Goal: Task Accomplishment & Management: Manage account settings

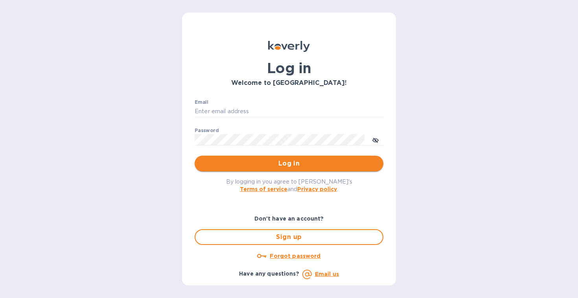
type input "ap@justrytfoods.com"
click at [265, 168] on span "Log in" at bounding box center [289, 163] width 176 height 9
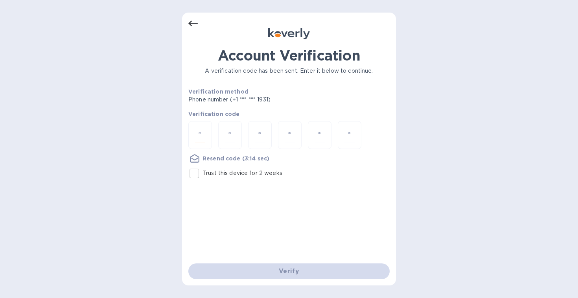
click at [201, 140] on input "number" at bounding box center [200, 135] width 10 height 15
type input "8"
type input "0"
type input "6"
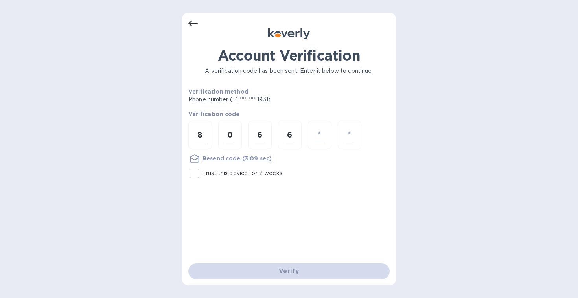
type input "7"
type input "1"
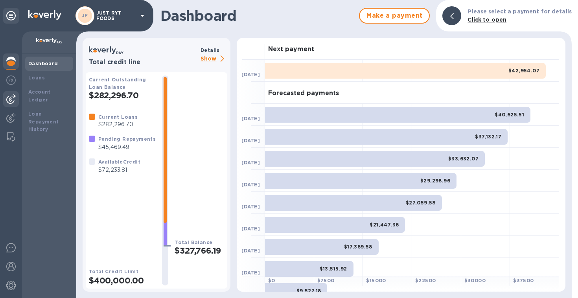
click at [14, 99] on img at bounding box center [10, 98] width 9 height 9
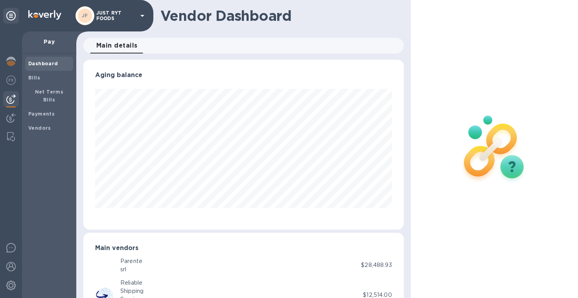
scroll to position [393284, 393136]
click at [30, 79] on b "Bills" at bounding box center [34, 78] width 12 height 6
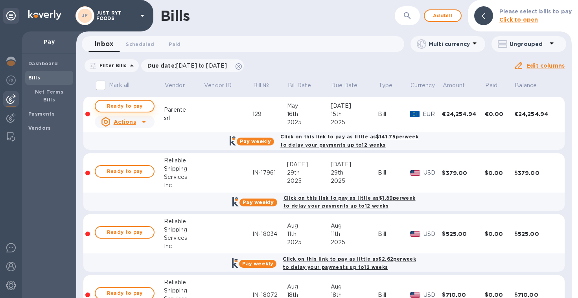
click at [140, 108] on span "Ready to pay" at bounding box center [125, 106] width 46 height 9
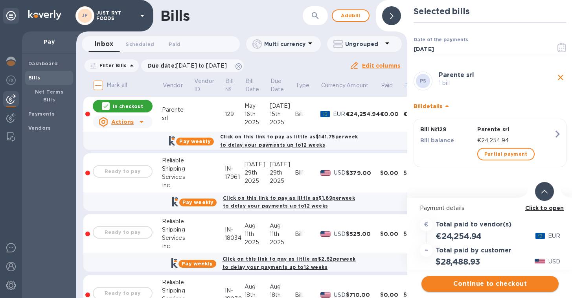
click at [484, 286] on span "Continue to checkout" at bounding box center [490, 283] width 125 height 9
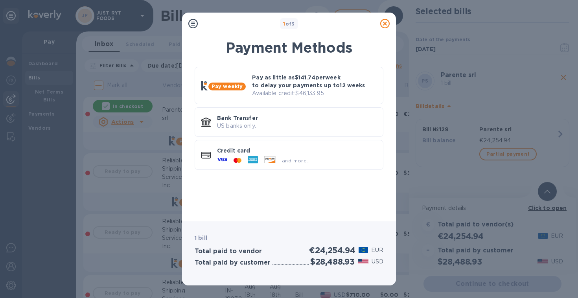
click at [384, 23] on icon at bounding box center [384, 23] width 9 height 9
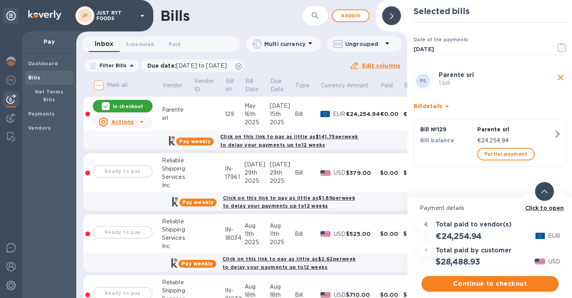
click at [135, 103] on p "In checkout" at bounding box center [128, 106] width 30 height 7
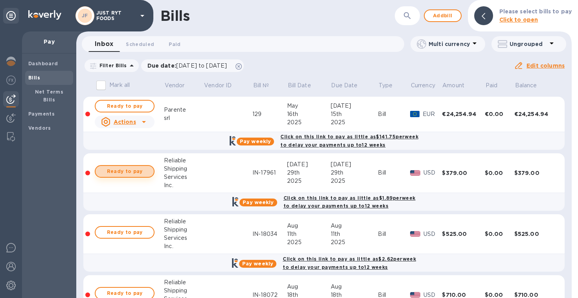
click at [125, 172] on span "Ready to pay" at bounding box center [125, 171] width 46 height 9
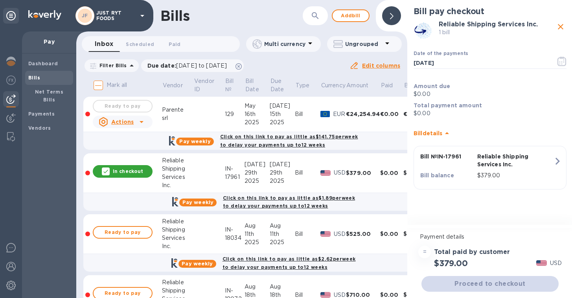
click at [473, 284] on div "Proceed to checkout" at bounding box center [490, 284] width 140 height 19
click at [132, 166] on div "In checkout" at bounding box center [123, 171] width 60 height 13
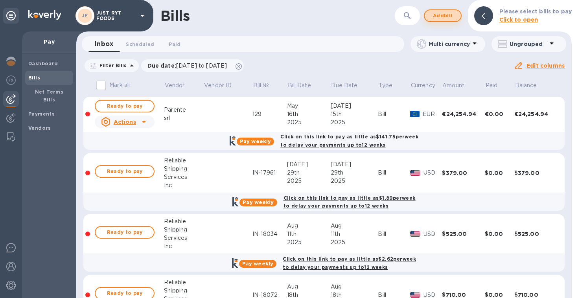
click at [445, 19] on span "Add bill" at bounding box center [443, 15] width 24 height 9
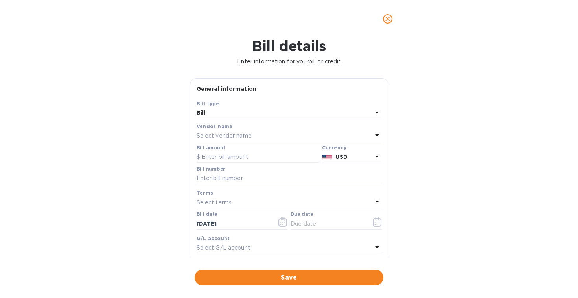
click at [240, 134] on p "Select vendor name" at bounding box center [224, 136] width 55 height 8
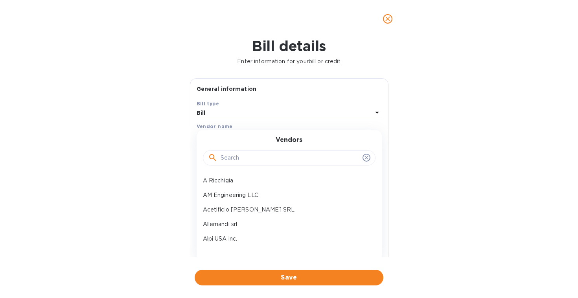
click at [238, 155] on input "text" at bounding box center [290, 158] width 139 height 12
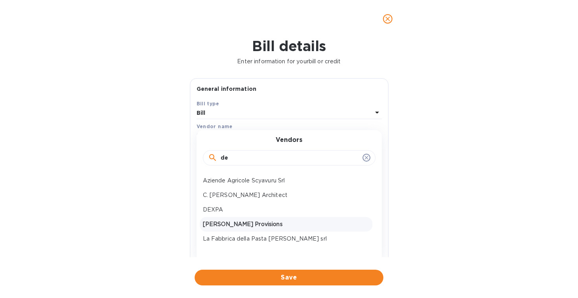
type input "de"
click at [226, 222] on p "[PERSON_NAME] Provisions" at bounding box center [286, 224] width 166 height 8
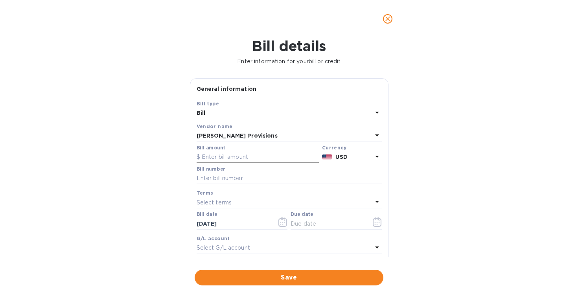
click at [214, 157] on input "text" at bounding box center [258, 157] width 122 height 12
type input "4"
click at [223, 177] on input "text" at bounding box center [289, 179] width 185 height 12
drag, startPoint x: 225, startPoint y: 158, endPoint x: 186, endPoint y: 157, distance: 39.8
click at [186, 157] on div "General information Save Bill type Bill Vendor name [PERSON_NAME] Provisions Bi…" at bounding box center [289, 167] width 207 height 179
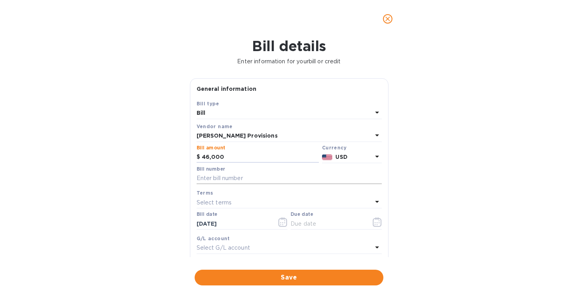
type input "46,000"
click at [223, 179] on input "text" at bounding box center [289, 179] width 185 height 12
type input "9-10"
click at [377, 225] on icon "button" at bounding box center [377, 224] width 1 height 1
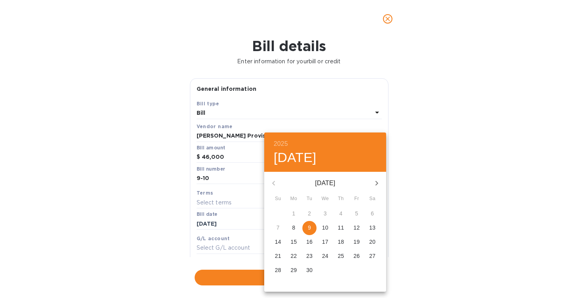
click at [327, 229] on p "10" at bounding box center [325, 228] width 6 height 8
type input "[DATE]"
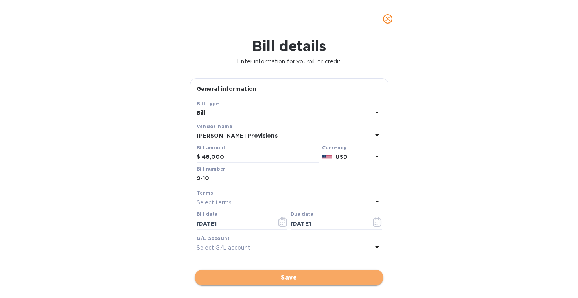
click at [283, 279] on span "Save" at bounding box center [289, 277] width 176 height 9
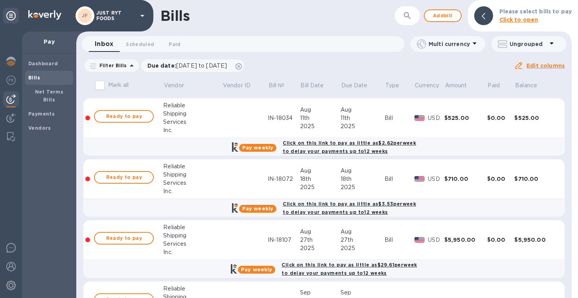
scroll to position [224, 0]
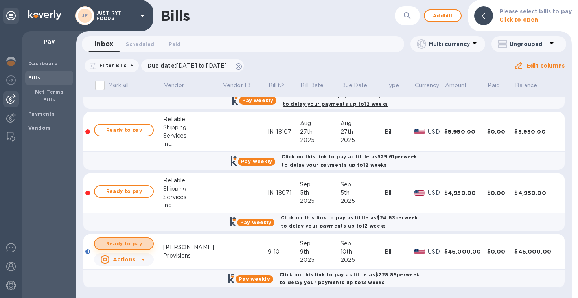
click at [133, 245] on span "Ready to pay" at bounding box center [124, 243] width 46 height 9
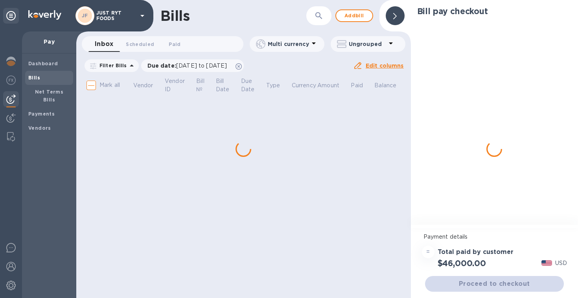
scroll to position [0, 0]
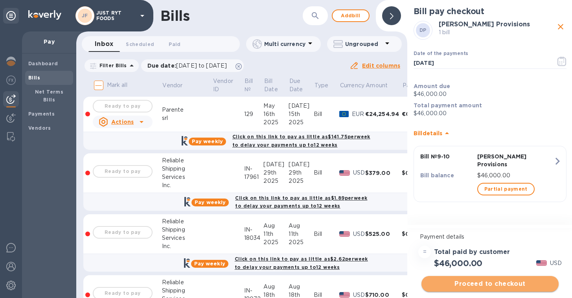
click at [496, 282] on span "Proceed to checkout" at bounding box center [490, 283] width 125 height 9
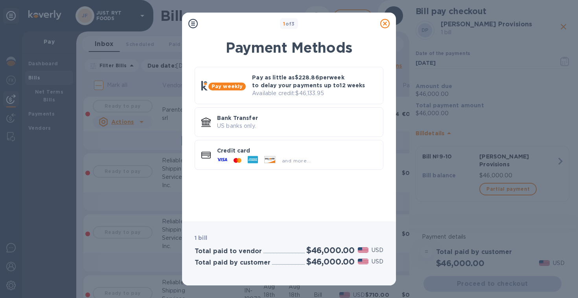
click at [385, 21] on icon at bounding box center [384, 23] width 9 height 9
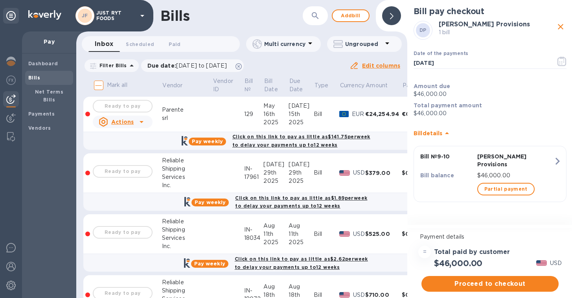
click at [564, 28] on icon "close" at bounding box center [560, 26] width 9 height 9
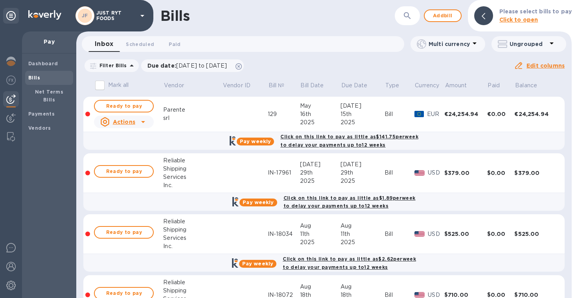
click at [297, 24] on div "Bills ​ Add bill Please select bills to pay Click to open" at bounding box center [324, 15] width 496 height 31
click at [304, 63] on div "Filter Bills Due date : [DATE] to [DATE] Amount Paid Balance" at bounding box center [298, 65] width 431 height 15
click at [310, 22] on div "Bills" at bounding box center [278, 15] width 234 height 17
click at [282, 27] on div "Bills ​ Add bill Please select bills to pay Click to open" at bounding box center [324, 15] width 496 height 31
click at [222, 28] on div "Bills ​ Add bill Please select bills to pay Click to open" at bounding box center [324, 15] width 496 height 31
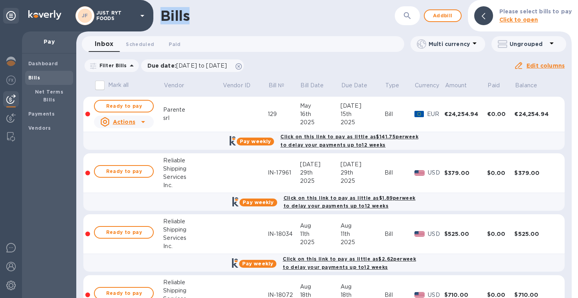
drag, startPoint x: 162, startPoint y: 17, endPoint x: 193, endPoint y: 22, distance: 30.7
click at [193, 22] on div "Bills" at bounding box center [278, 15] width 234 height 17
click at [210, 24] on div "Bills ​ Add bill Please select bills to pay Click to open" at bounding box center [324, 15] width 496 height 31
